Goal: Information Seeking & Learning: Learn about a topic

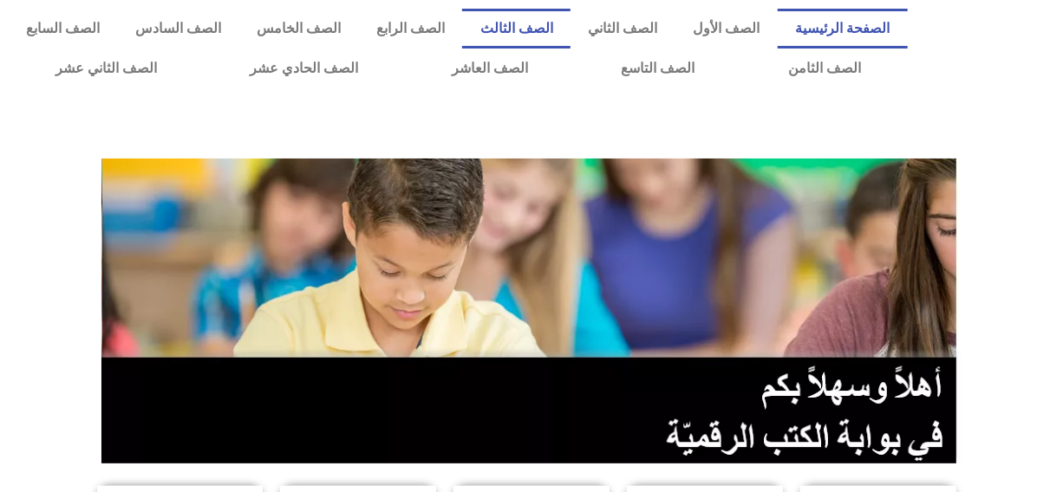
click at [541, 25] on link "الصف الثالث" at bounding box center [516, 29] width 108 height 40
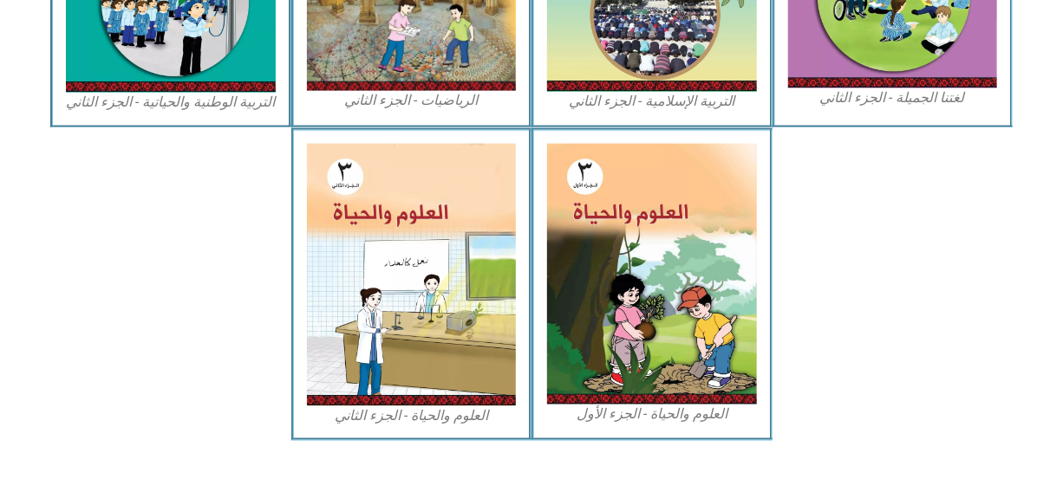
scroll to position [1040, 0]
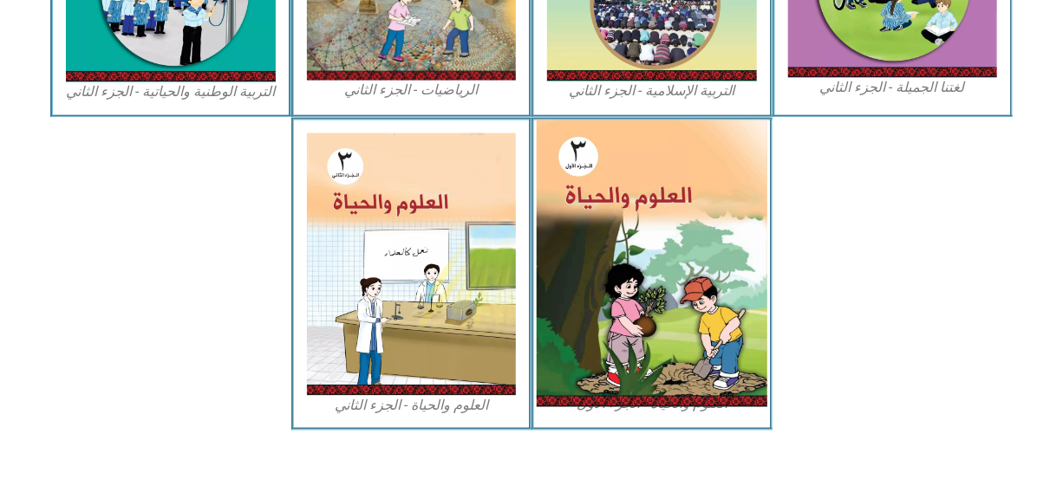
click at [602, 267] on img at bounding box center [652, 263] width 231 height 287
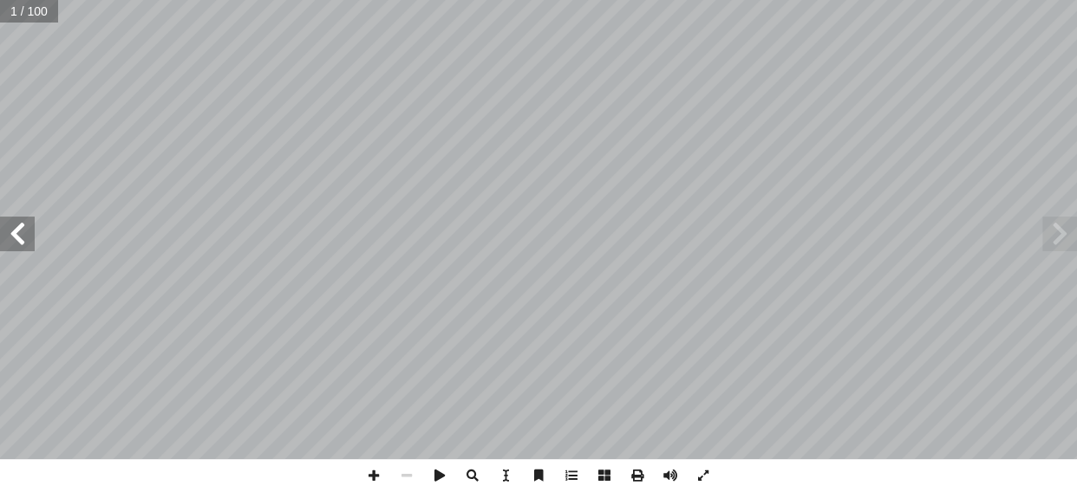
click at [14, 236] on span at bounding box center [17, 234] width 35 height 35
click at [15, 236] on span at bounding box center [17, 234] width 35 height 35
click at [371, 475] on span at bounding box center [373, 475] width 33 height 33
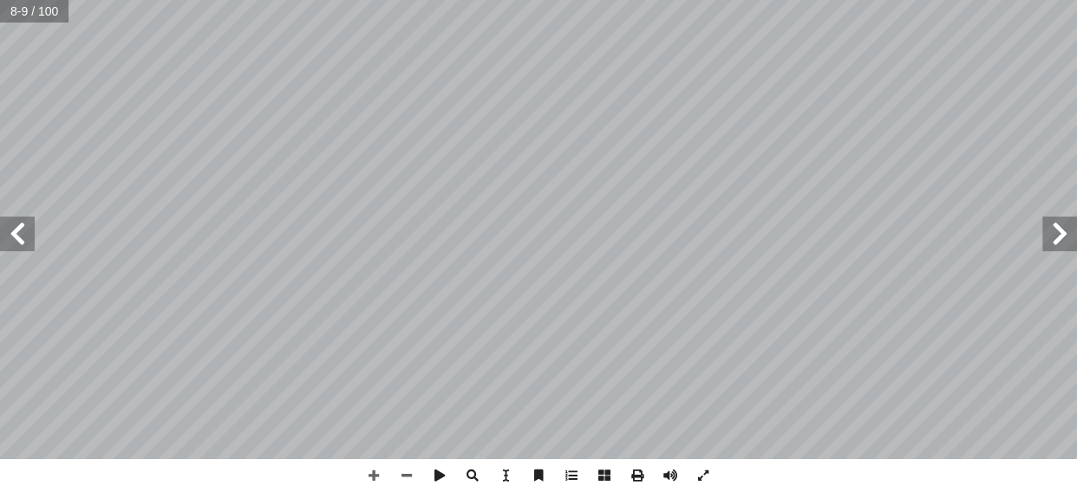
click at [13, 236] on span at bounding box center [17, 234] width 35 height 35
